Goal: Task Accomplishment & Management: Manage account settings

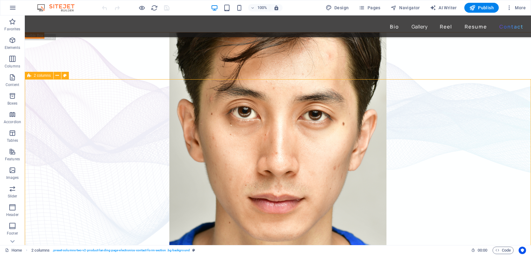
scroll to position [1857, 0]
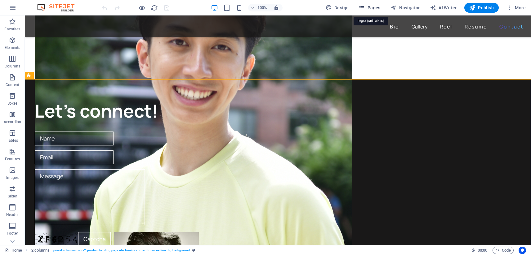
click at [375, 9] on span "Pages" at bounding box center [369, 8] width 22 height 6
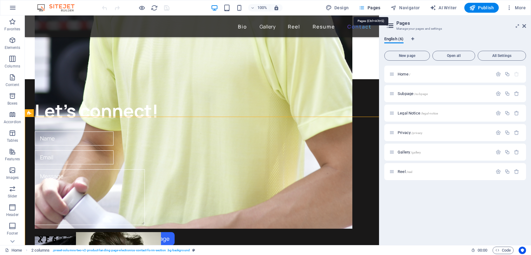
scroll to position [1820, 0]
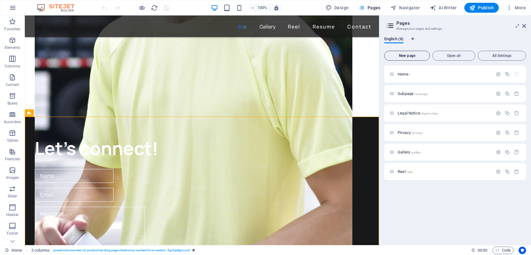
click at [402, 57] on span "New page" at bounding box center [407, 56] width 40 height 4
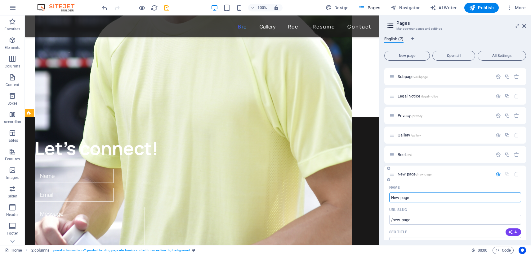
scroll to position [20, 0]
type input "Contact"
type input "/contact"
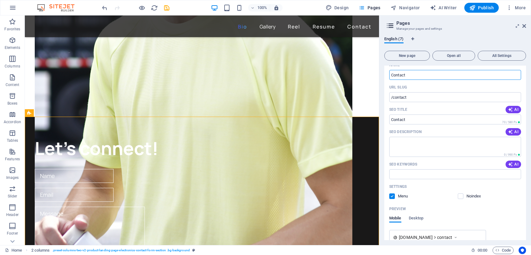
scroll to position [178, 0]
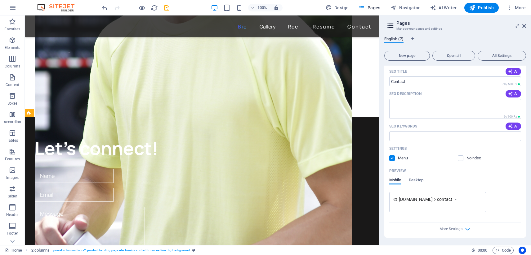
type input "Contact"
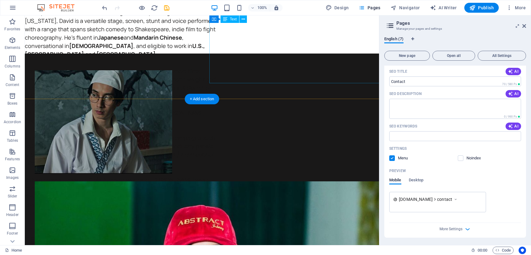
scroll to position [0, 0]
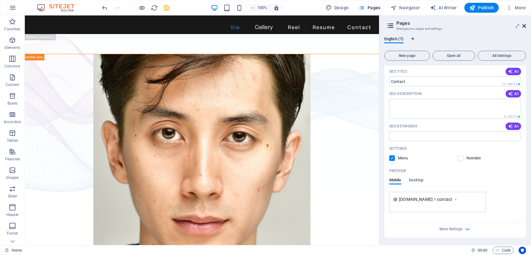
click at [523, 25] on icon at bounding box center [524, 26] width 4 height 5
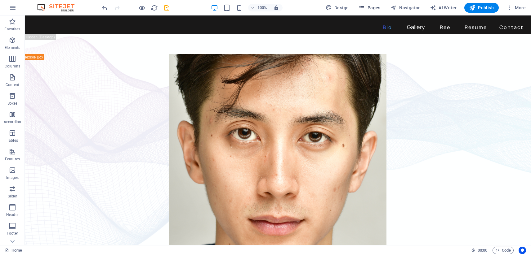
click at [371, 8] on span "Pages" at bounding box center [369, 8] width 22 height 6
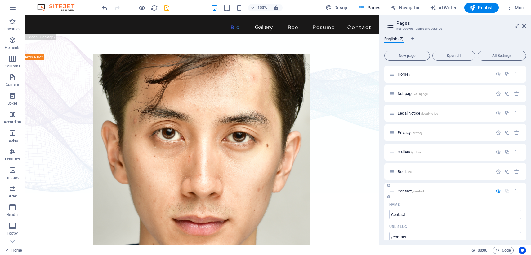
click at [402, 196] on div "Contact /contact" at bounding box center [455, 191] width 142 height 17
click at [402, 191] on span "Contact /contact" at bounding box center [410, 191] width 26 height 5
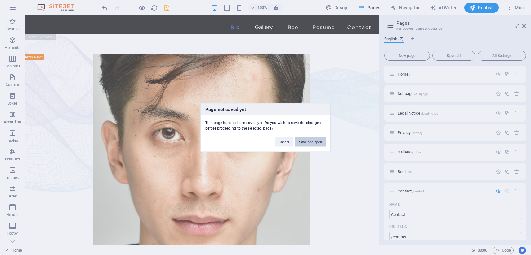
click at [310, 141] on button "Save and open" at bounding box center [310, 142] width 30 height 9
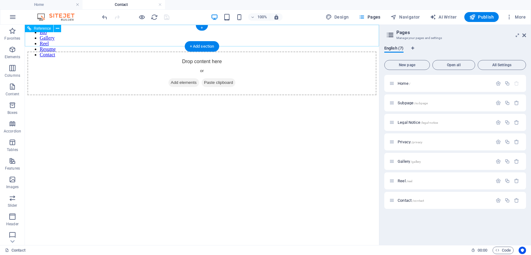
click at [71, 41] on nav "Bio Gallery Reel Resume Contact" at bounding box center [201, 44] width 349 height 28
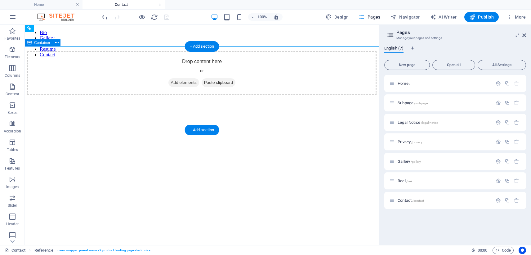
click at [67, 53] on div "Drop content here or Add elements Paste clipboard" at bounding box center [201, 73] width 349 height 44
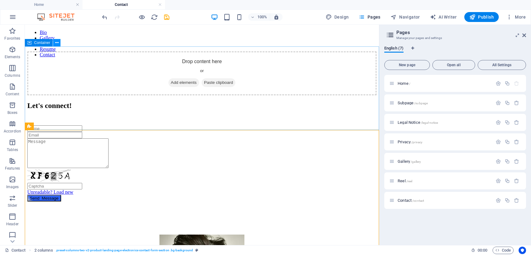
click at [55, 44] on icon at bounding box center [56, 43] width 3 height 7
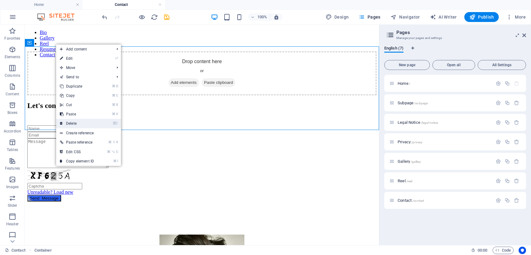
click at [69, 124] on link "⌦ Delete" at bounding box center [77, 123] width 42 height 9
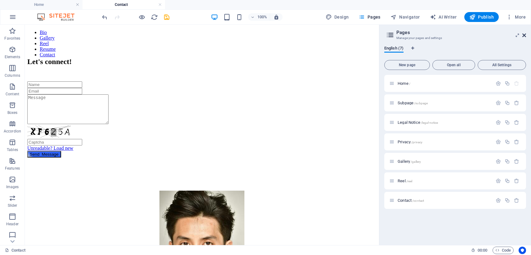
click at [523, 35] on icon at bounding box center [524, 35] width 4 height 5
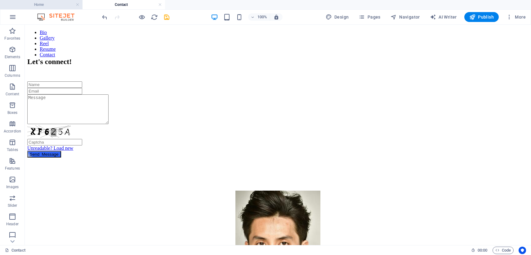
click at [51, 7] on h4 "Home" at bounding box center [41, 4] width 82 height 7
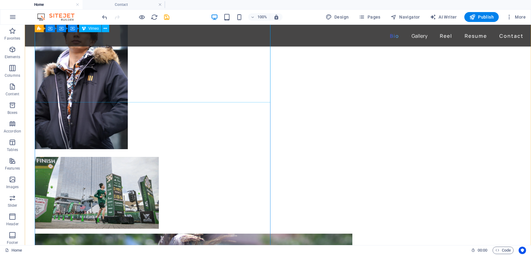
scroll to position [1917, 0]
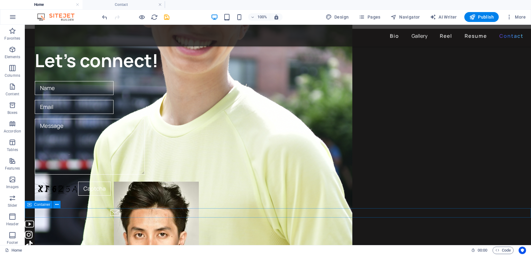
click at [216, 213] on div at bounding box center [278, 230] width 506 height 42
click at [55, 206] on button at bounding box center [56, 204] width 7 height 7
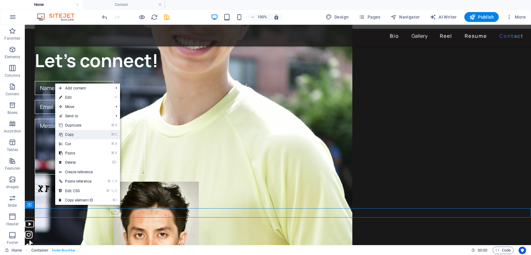
click at [72, 133] on link "⌘ C Copy" at bounding box center [76, 134] width 42 height 9
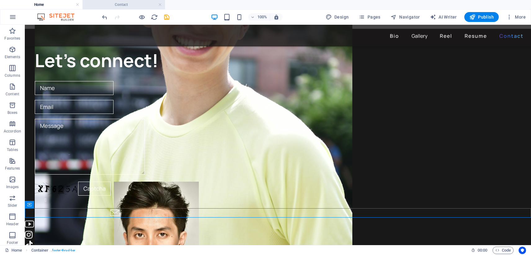
click at [141, 6] on h4 "Contact" at bounding box center [123, 4] width 82 height 7
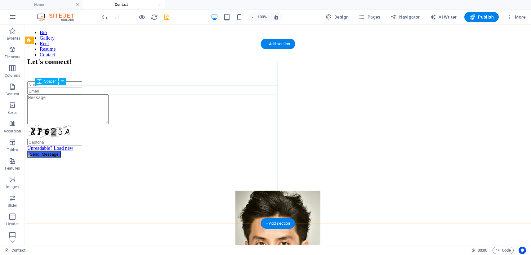
scroll to position [2, 0]
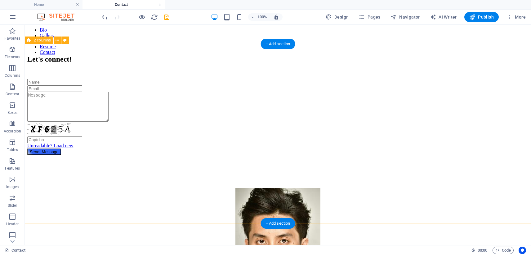
click at [171, 213] on div "Let's connect! Unreadable? Load new Send Message Email : [EMAIL_ADDRESS][DOMAIN…" at bounding box center [277, 145] width 501 height 180
click at [172, 211] on div "Let's connect! Unreadable? Load new Send Message Email : [EMAIL_ADDRESS][DOMAIN…" at bounding box center [277, 145] width 501 height 180
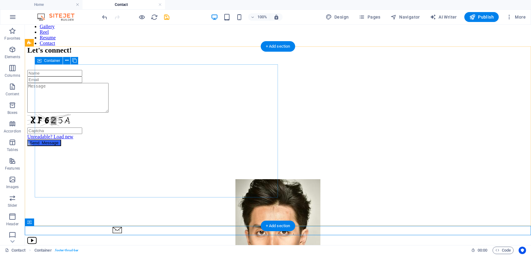
scroll to position [0, 0]
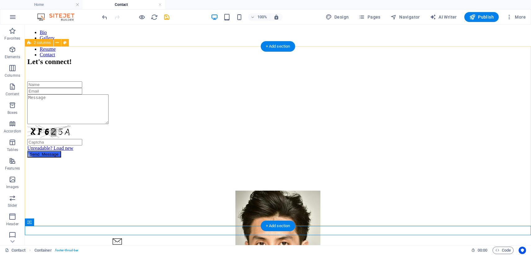
click at [222, 201] on div "Let's connect! Unreadable? Load new Send Message Email : [EMAIL_ADDRESS][DOMAIN…" at bounding box center [277, 148] width 501 height 180
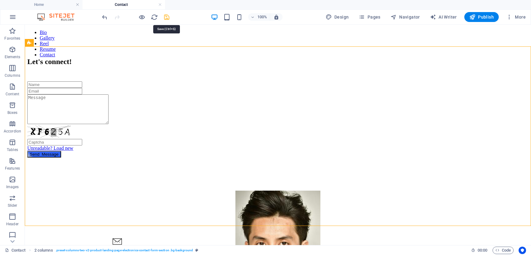
click at [167, 16] on icon "save" at bounding box center [166, 17] width 7 height 7
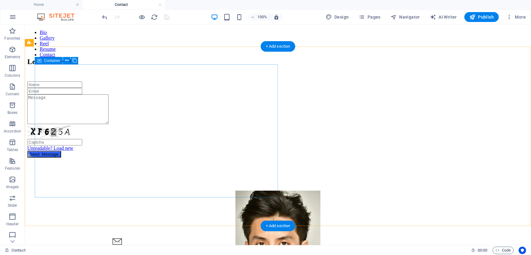
click at [189, 105] on div "Let's connect! Unreadable? Load new Send Message" at bounding box center [277, 124] width 501 height 133
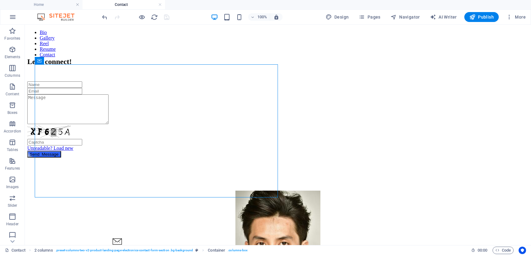
click at [129, 126] on div at bounding box center [97, 110] width 140 height 31
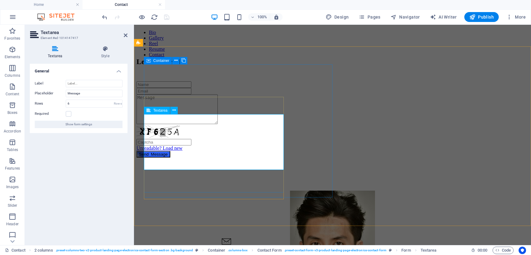
click at [218, 124] on textarea at bounding box center [176, 110] width 81 height 30
click at [74, 86] on input "Label" at bounding box center [94, 83] width 57 height 7
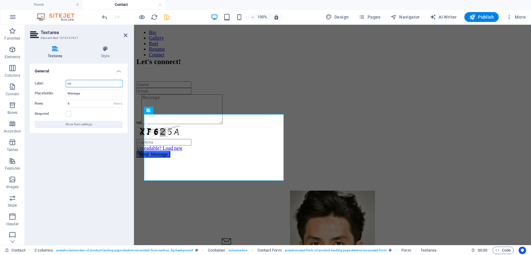
type input "n"
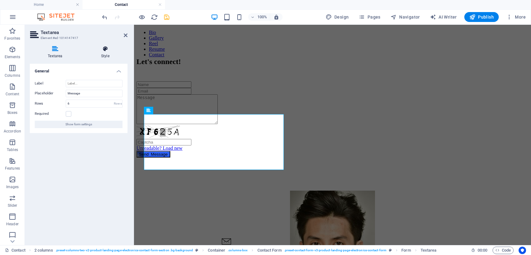
click at [105, 58] on h4 "Style" at bounding box center [105, 52] width 44 height 13
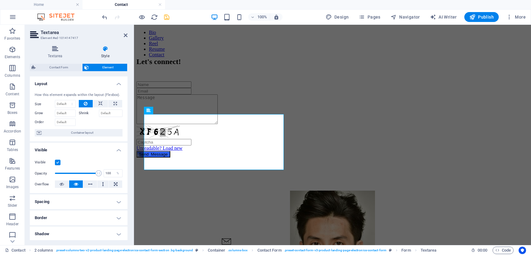
click at [63, 99] on div "How this element expands within the layout (Flexbox). Size Default auto px % 1/…" at bounding box center [79, 115] width 98 height 54
click at [63, 103] on select "Default auto px % 1/1 1/2 1/3 1/4 1/5 1/6 1/7 1/8 1/9 1/10" at bounding box center [65, 103] width 20 height 7
select select "px"
click at [60, 104] on input "400" at bounding box center [65, 103] width 20 height 7
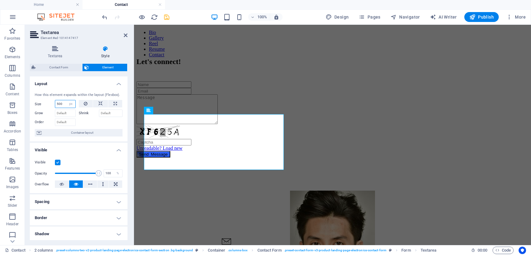
type input "500"
click at [126, 36] on icon at bounding box center [126, 35] width 4 height 5
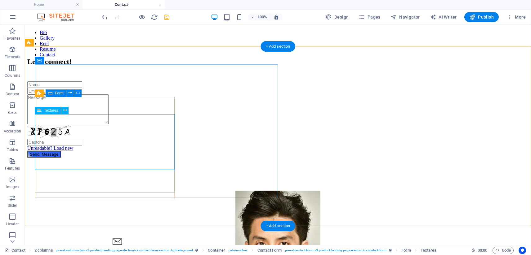
click at [147, 126] on div at bounding box center [97, 110] width 140 height 31
select select "px"
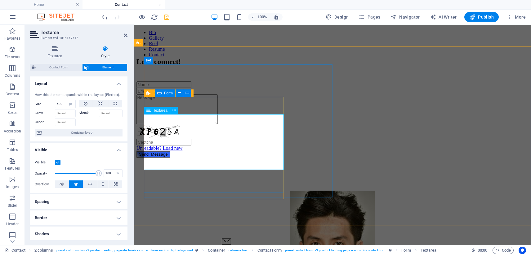
click at [218, 124] on textarea at bounding box center [176, 110] width 81 height 30
click at [125, 36] on icon at bounding box center [126, 35] width 4 height 5
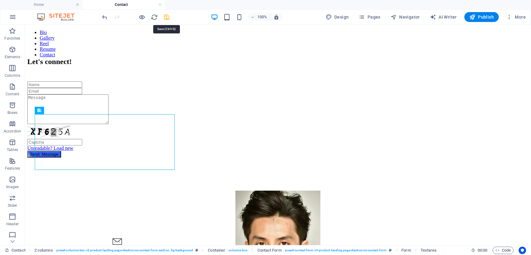
click at [169, 19] on icon "save" at bounding box center [166, 17] width 7 height 7
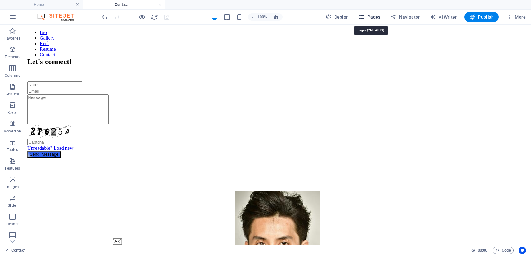
click at [369, 18] on span "Pages" at bounding box center [369, 17] width 22 height 6
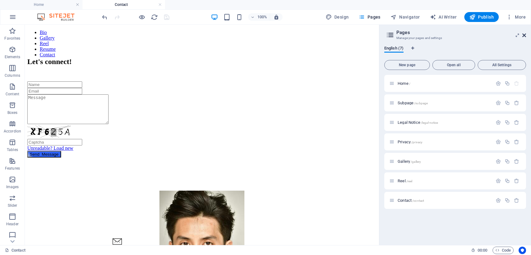
click at [523, 36] on icon at bounding box center [524, 35] width 4 height 5
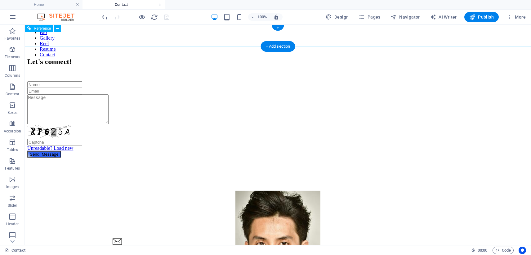
click at [418, 36] on nav "Bio Gallery Reel Resume Contact" at bounding box center [277, 44] width 501 height 28
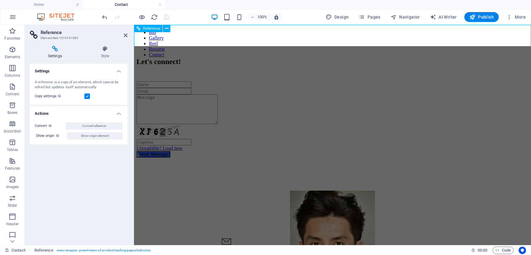
click at [422, 37] on nav "Bio Gallery Reel Resume Contact" at bounding box center [332, 44] width 392 height 28
click at [108, 55] on h4 "Style" at bounding box center [105, 52] width 45 height 13
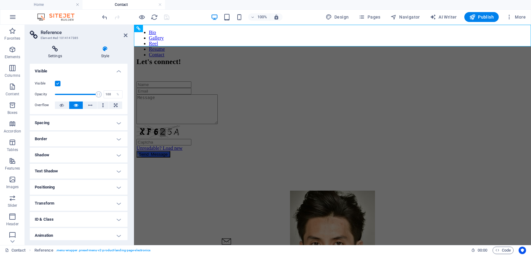
click at [64, 51] on icon at bounding box center [55, 49] width 51 height 6
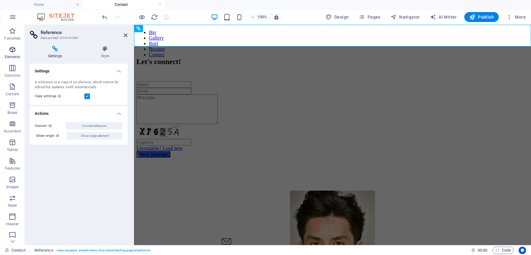
click at [10, 50] on icon "button" at bounding box center [12, 49] width 7 height 7
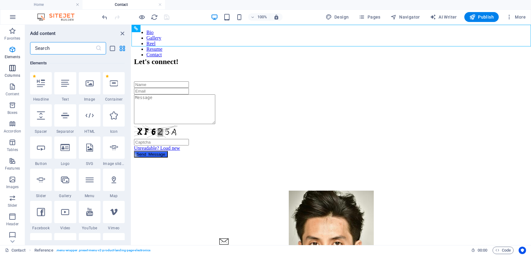
click at [8, 69] on span "Columns" at bounding box center [12, 71] width 25 height 15
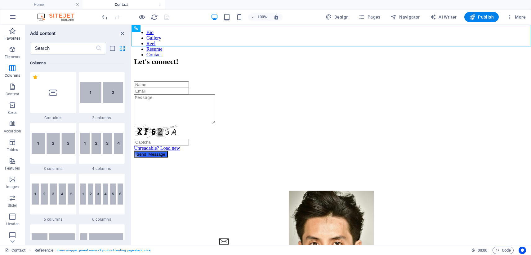
click at [12, 35] on span "Favorites" at bounding box center [12, 34] width 25 height 15
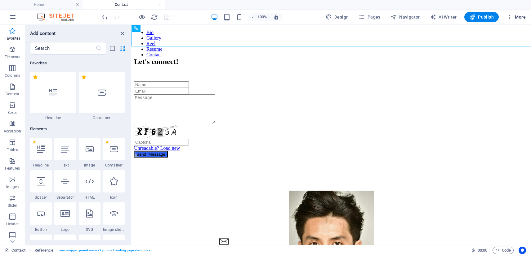
click at [517, 15] on span "More" at bounding box center [516, 17] width 20 height 6
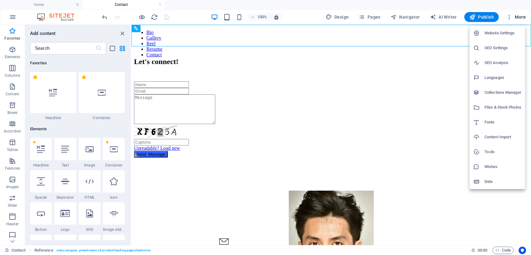
click at [512, 14] on div at bounding box center [265, 127] width 531 height 255
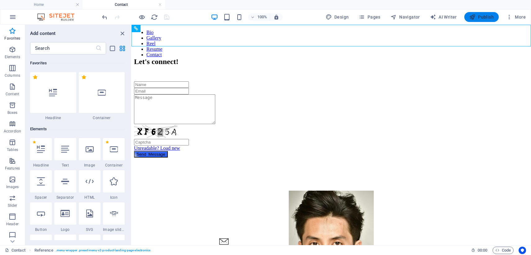
click at [468, 15] on button "Publish" at bounding box center [481, 17] width 34 height 10
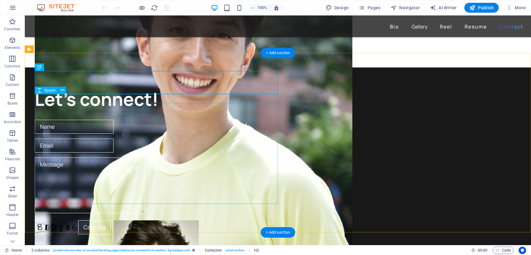
scroll to position [1845, 0]
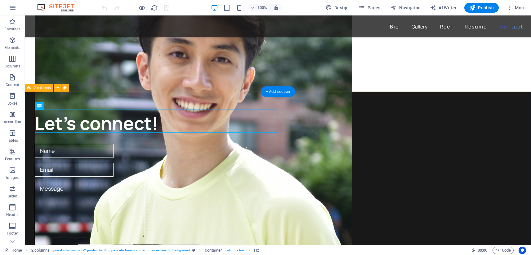
click at [58, 95] on div "Let's connect! Unreadable? Load new Send Message Email : [EMAIL_ADDRESS][DOMAIN…" at bounding box center [278, 182] width 506 height 180
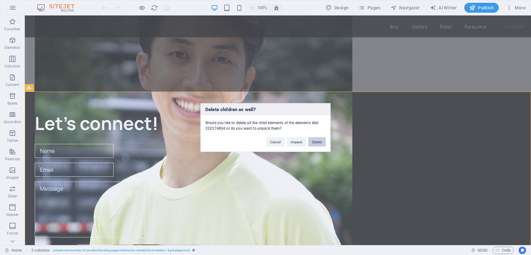
click at [323, 143] on button "Delete" at bounding box center [316, 142] width 17 height 9
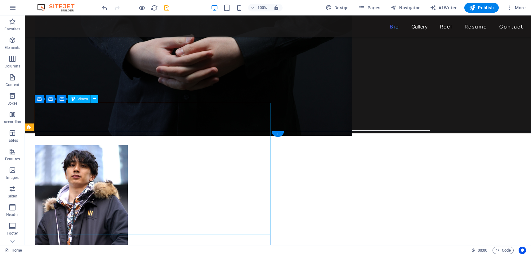
scroll to position [1429, 0]
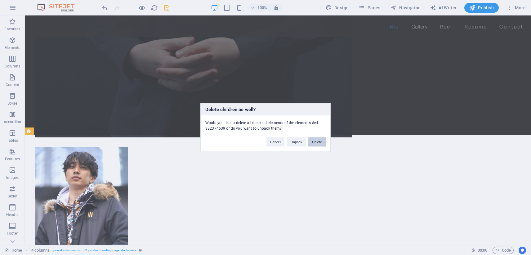
click at [315, 142] on button "Delete" at bounding box center [316, 142] width 17 height 9
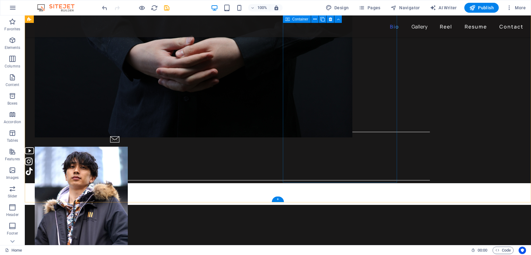
scroll to position [1356, 0]
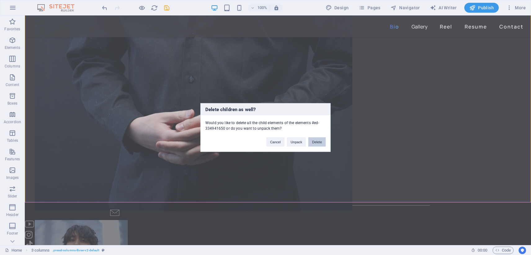
click at [322, 143] on button "Delete" at bounding box center [316, 142] width 17 height 9
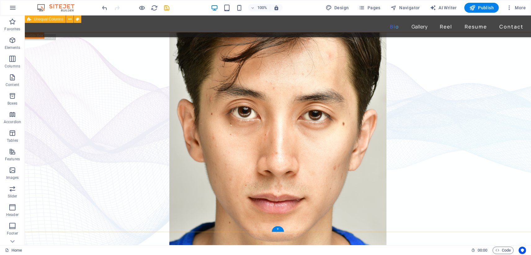
scroll to position [116, 0]
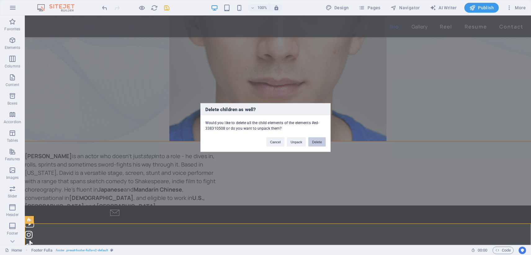
click at [314, 145] on button "Delete" at bounding box center [316, 142] width 17 height 9
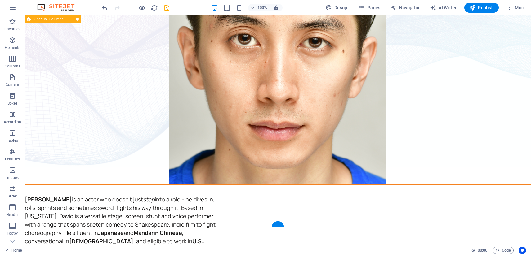
scroll to position [0, 0]
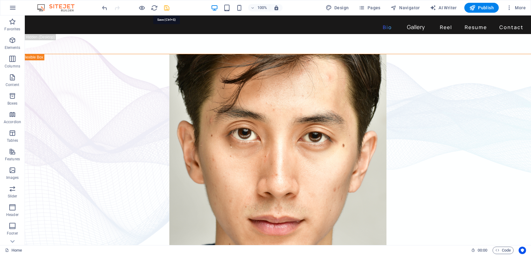
click at [165, 6] on icon "save" at bounding box center [166, 7] width 7 height 7
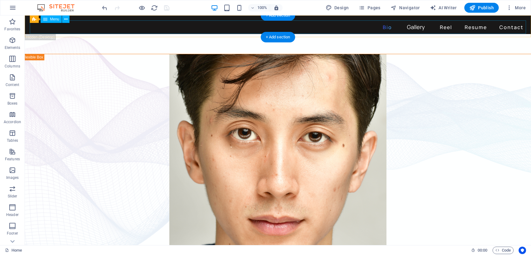
click at [358, 25] on nav "Bio Gallery Reel Resume Contact" at bounding box center [278, 26] width 496 height 13
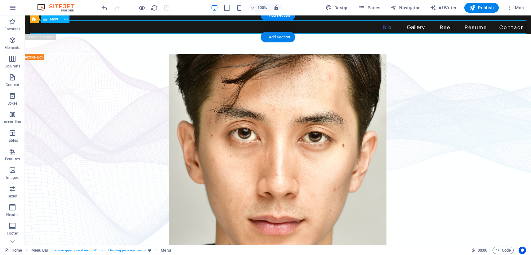
click at [358, 25] on nav "Bio Gallery Reel Resume Contact" at bounding box center [278, 26] width 496 height 13
select select "4"
select select
select select "primary"
select select "5"
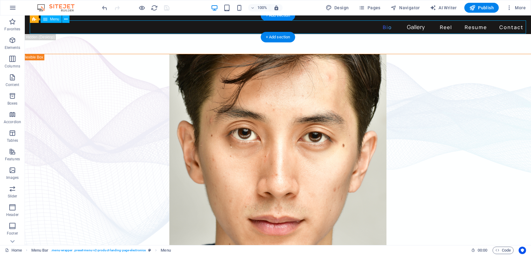
select select
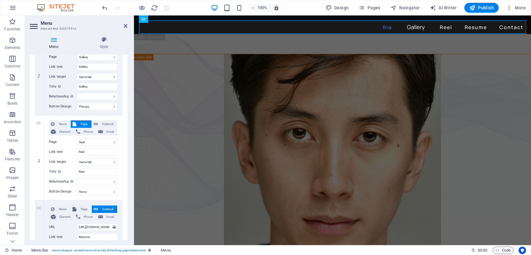
scroll to position [297, 0]
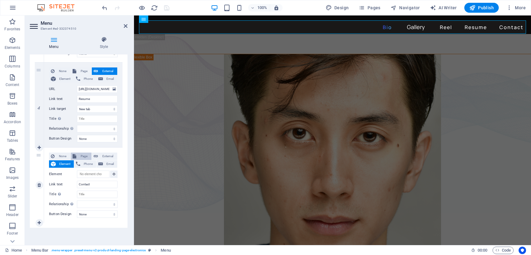
click at [81, 158] on span "Page" at bounding box center [83, 156] width 11 height 7
select select
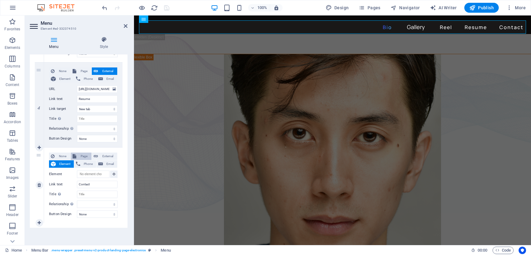
select select
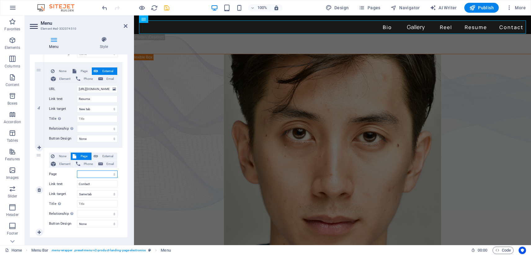
click at [90, 174] on select "Home Subpage Legal Notice Privacy Gallery Reel Contact" at bounding box center [97, 174] width 41 height 7
select select "6"
select select
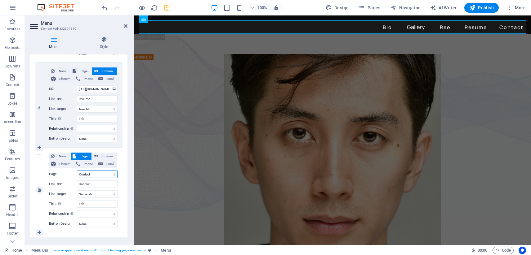
select select
click at [93, 224] on select "None Default Primary Secondary" at bounding box center [97, 223] width 41 height 7
select select "primary"
select select
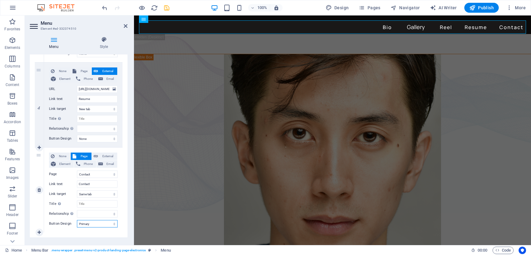
select select
click at [89, 224] on select "None Default Primary Secondary" at bounding box center [97, 223] width 41 height 7
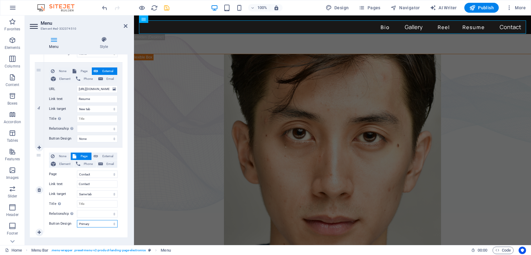
select select "default"
select select
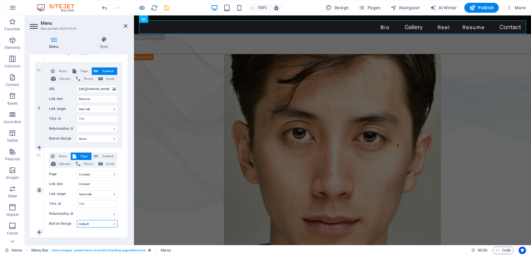
select select
click at [92, 222] on select "None Default Primary Secondary" at bounding box center [97, 223] width 41 height 7
select select
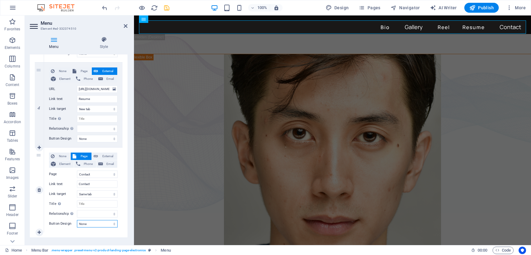
select select
click at [89, 224] on select "None Default Primary Secondary" at bounding box center [97, 223] width 41 height 7
select select "secondary"
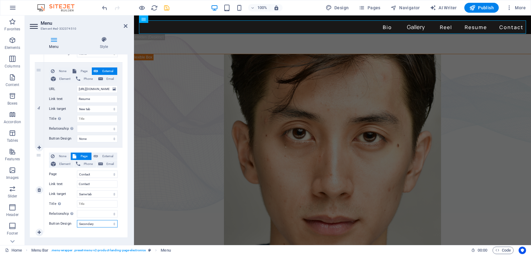
select select
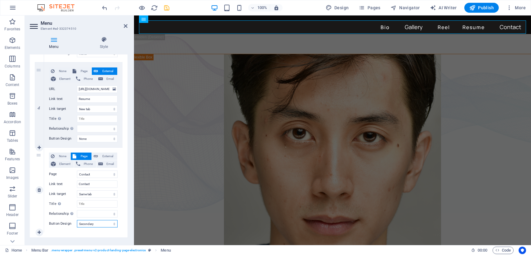
click at [89, 223] on select "None Default Primary Secondary" at bounding box center [97, 223] width 41 height 7
select select "primary"
select select
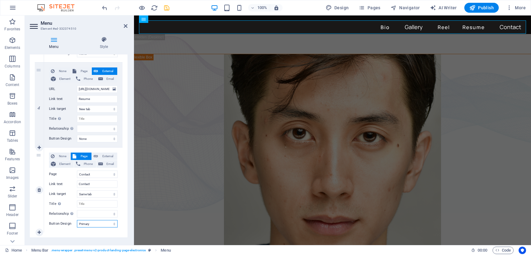
select select
click at [92, 139] on select "None Default Primary Secondary" at bounding box center [97, 138] width 41 height 7
select select "primary"
select select
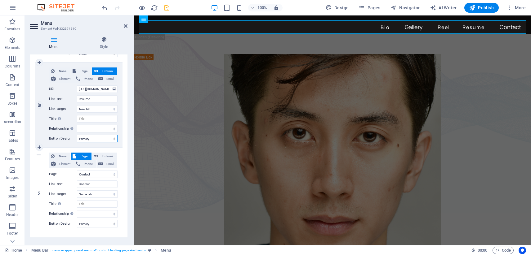
select select
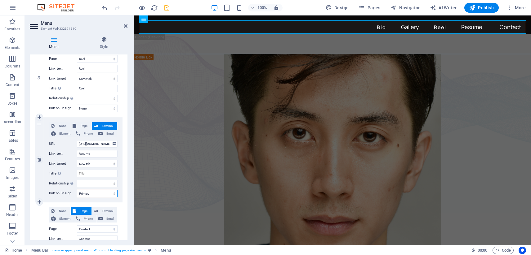
scroll to position [221, 0]
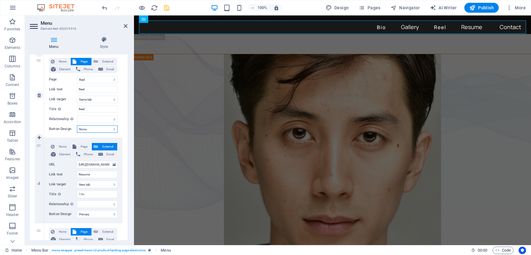
click at [81, 130] on select "None Default Primary Secondary" at bounding box center [97, 129] width 41 height 7
select select "primary"
select select
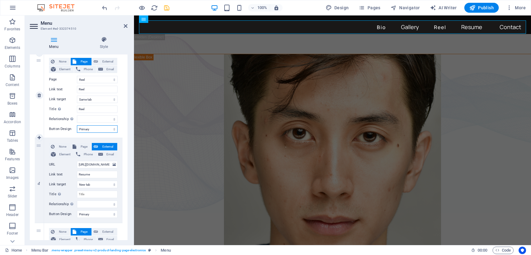
select select
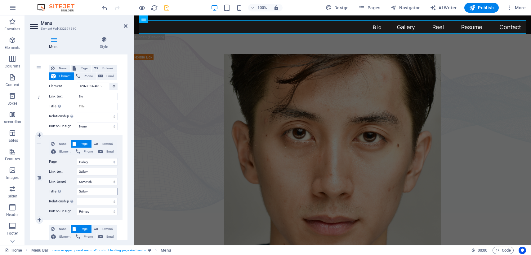
scroll to position [0, 0]
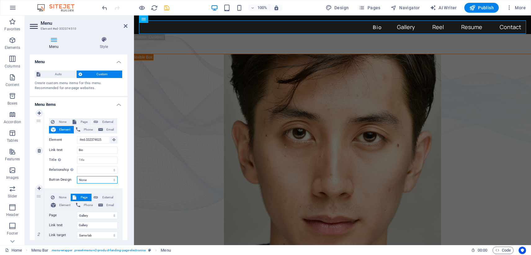
click at [86, 178] on select "None Default Primary Secondary" at bounding box center [97, 179] width 41 height 7
select select "primary"
select select
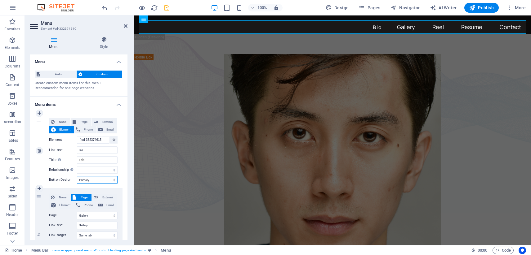
select select
click at [165, 9] on icon "save" at bounding box center [166, 7] width 7 height 7
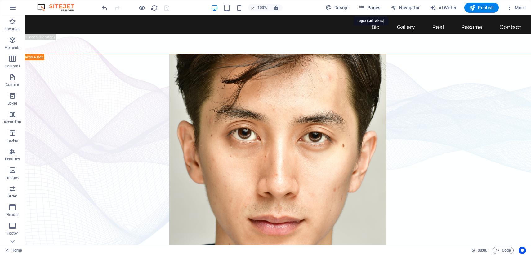
click at [374, 5] on span "Pages" at bounding box center [369, 8] width 22 height 6
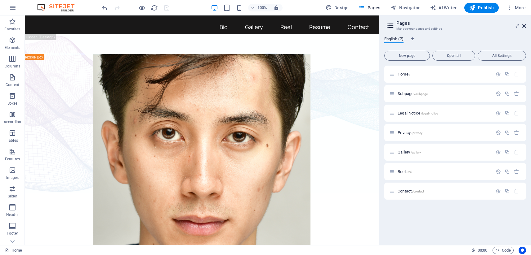
click at [523, 27] on icon at bounding box center [524, 26] width 4 height 5
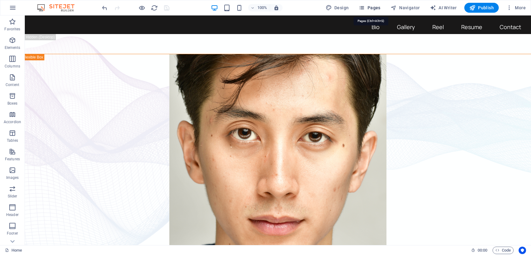
click at [380, 6] on span "Pages" at bounding box center [369, 8] width 22 height 6
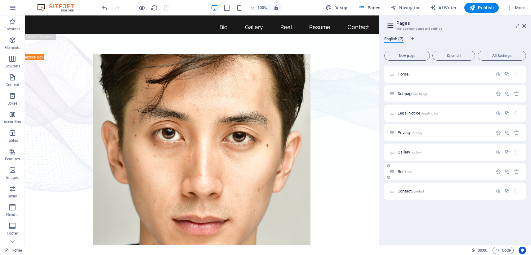
click at [414, 171] on p "Reel /reel" at bounding box center [443, 172] width 93 height 4
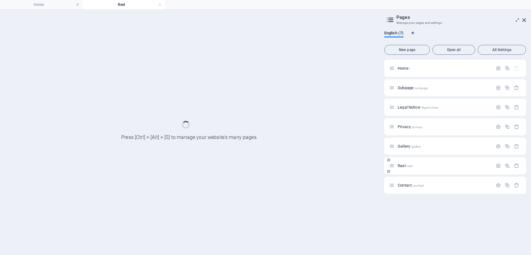
click at [414, 171] on div "Reel /reel" at bounding box center [455, 165] width 142 height 17
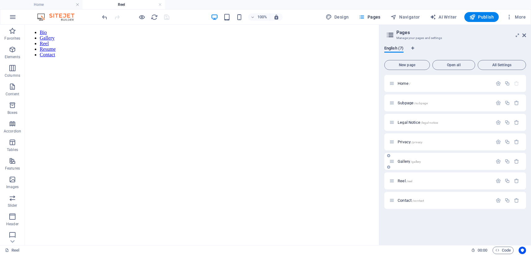
click at [433, 161] on p "Gallery /gallery" at bounding box center [443, 162] width 93 height 4
click at [425, 182] on p "Reel /reel" at bounding box center [443, 181] width 93 height 4
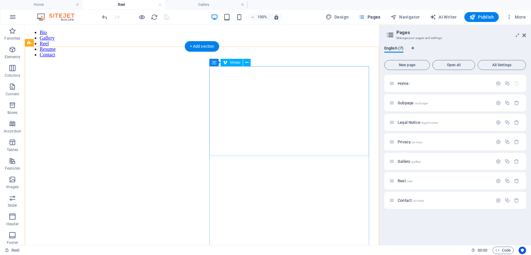
click at [275, 226] on div at bounding box center [201, 250] width 349 height 48
select select "ar16_9"
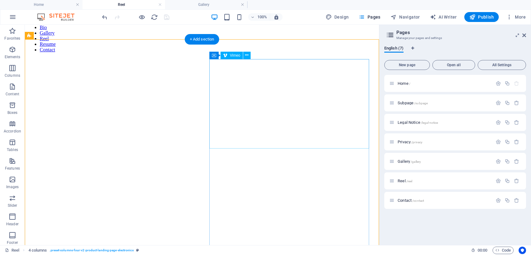
scroll to position [3, 0]
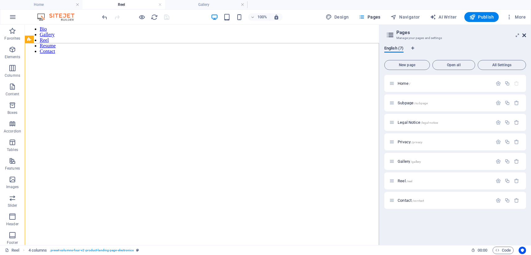
click at [522, 36] on icon at bounding box center [524, 35] width 4 height 5
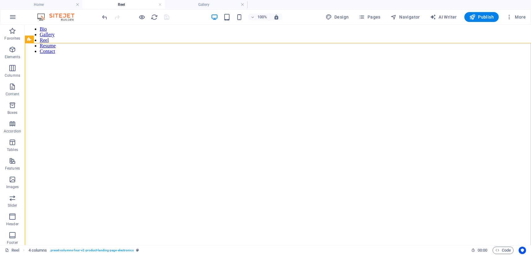
click at [165, 16] on div at bounding box center [135, 17] width 69 height 10
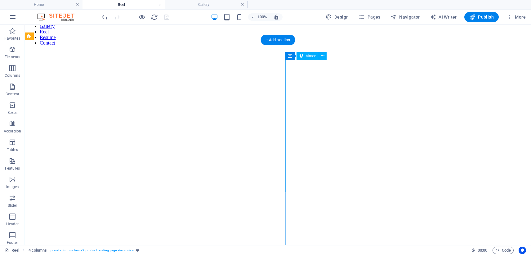
scroll to position [12, 0]
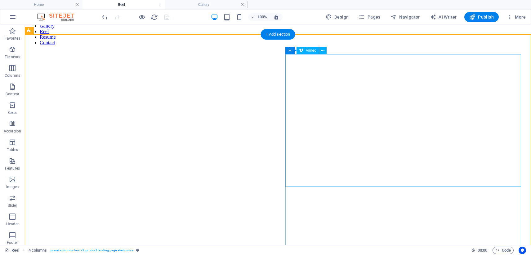
click at [363, 214] on div at bounding box center [277, 238] width 501 height 48
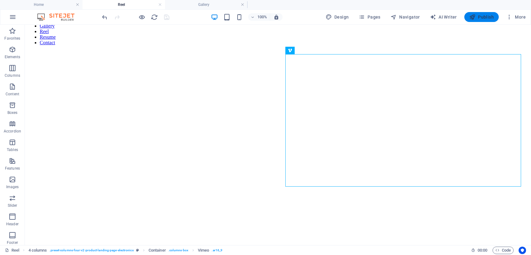
click at [485, 14] on span "Publish" at bounding box center [481, 17] width 24 height 6
